Goal: Information Seeking & Learning: Learn about a topic

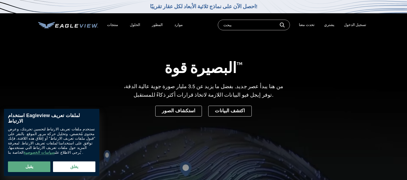
click at [85, 47] on div "البصيرة قوة TM من هنا يبدأ عصر جديد. بفضل ما يزيد عن 3.5 مليار صورة جوية عالية …" at bounding box center [203, 76] width 331 height 80
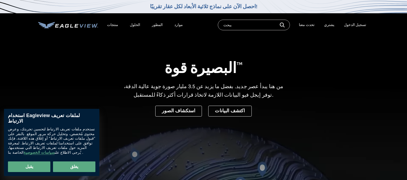
click at [78, 168] on button "يغلق" at bounding box center [74, 166] width 42 height 11
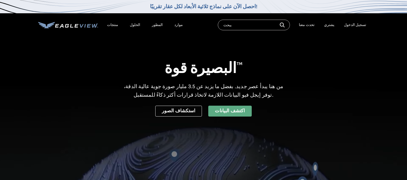
click at [215, 110] on link "اكتشف البيانات" at bounding box center [229, 110] width 43 height 11
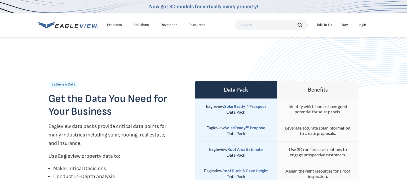
scroll to position [84, 0]
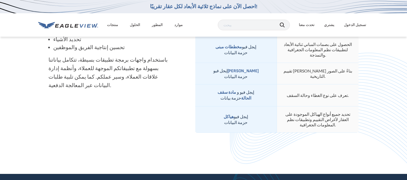
click at [148, 111] on div "بيانات إيجل فيو احصل على البيانات التي تحتاجها لعملك توفر حزم بيانات Eagleview …" at bounding box center [108, 25] width 120 height 226
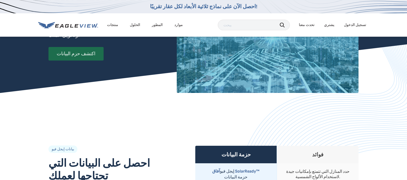
scroll to position [0, 0]
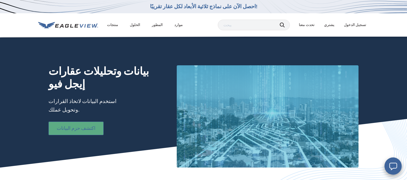
click at [89, 121] on link "اكتشف حزم البيانات" at bounding box center [75, 128] width 55 height 14
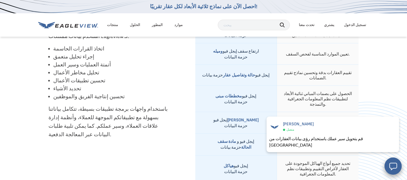
scroll to position [262, 0]
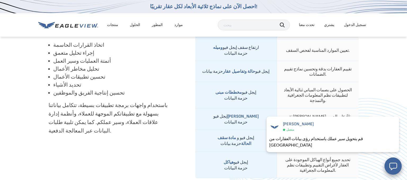
click at [231, 69] on strong "حالة وتفاصيل عقار" at bounding box center [239, 71] width 32 height 5
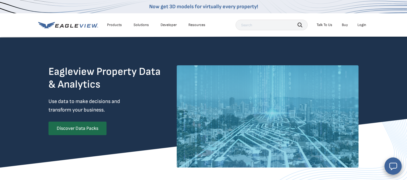
click at [143, 25] on div "Solutions" at bounding box center [141, 25] width 15 height 5
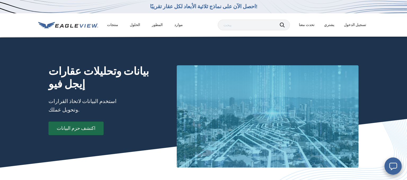
click at [133, 167] on div "بيانات وتحليلات عقارات إيجل فيو استخدم البيانات لاتخاذ القرارات وتحويل عملك. اك…" at bounding box center [106, 116] width 116 height 102
click at [130, 26] on div "الحلول" at bounding box center [135, 25] width 10 height 5
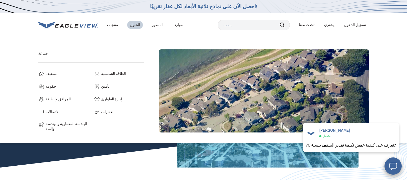
click at [106, 113] on span "العقارات" at bounding box center [107, 112] width 13 height 6
